Goal: Check status: Check status

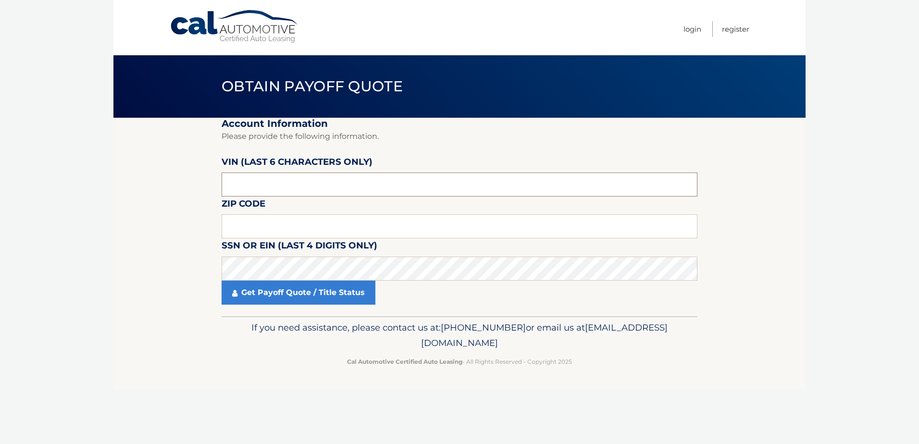
click at [273, 188] on input "text" at bounding box center [460, 185] width 476 height 24
paste input "027075"
type input "027075"
click at [267, 220] on input "text" at bounding box center [460, 226] width 476 height 24
type input "07747"
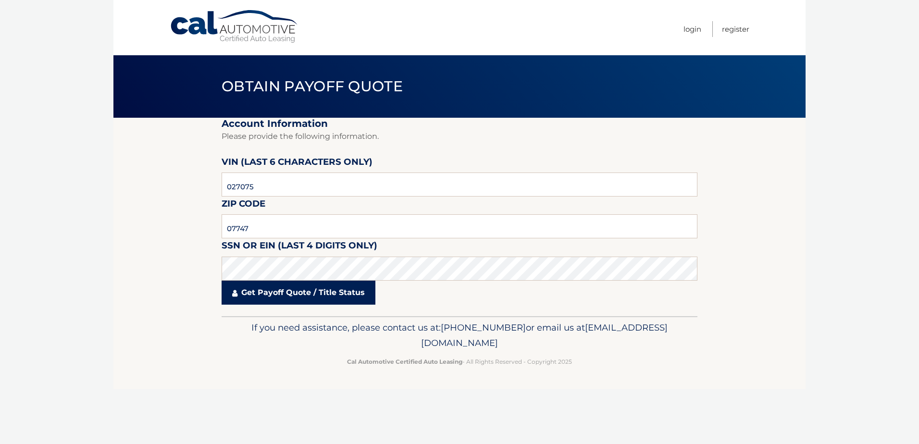
click at [301, 292] on link "Get Payoff Quote / Title Status" at bounding box center [299, 293] width 154 height 24
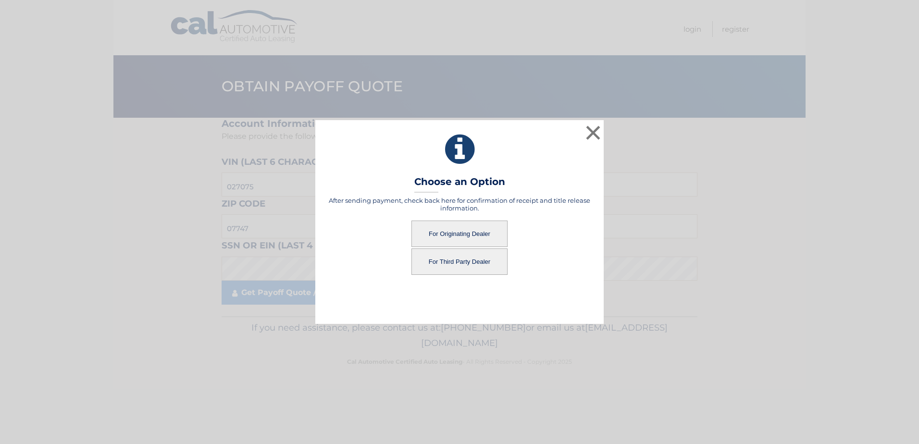
click at [477, 235] on button "For Originating Dealer" at bounding box center [460, 234] width 96 height 26
